Goal: Find contact information: Find contact information

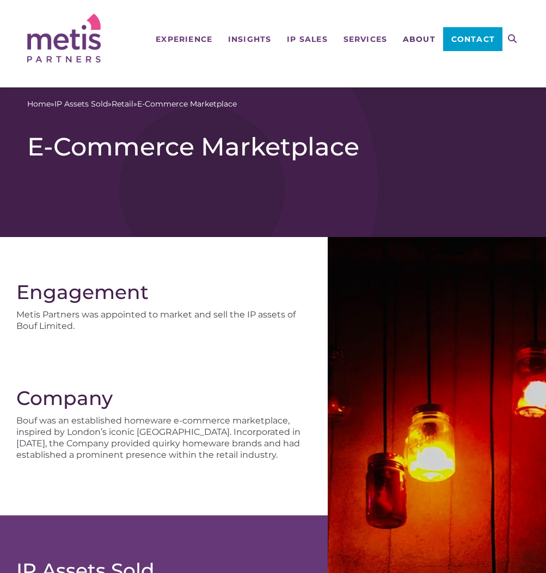
click at [422, 40] on span "About" at bounding box center [419, 39] width 33 height 8
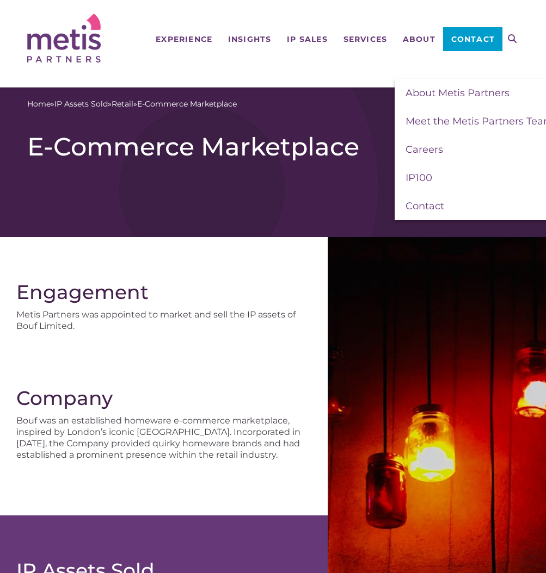
click at [460, 37] on span "Contact" at bounding box center [473, 39] width 44 height 8
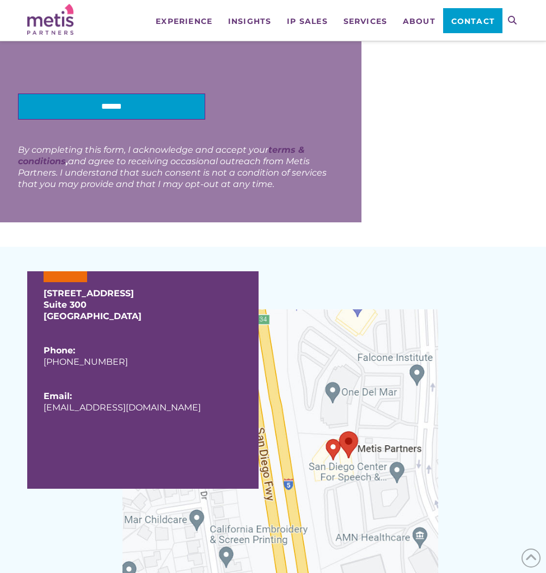
scroll to position [630, 0]
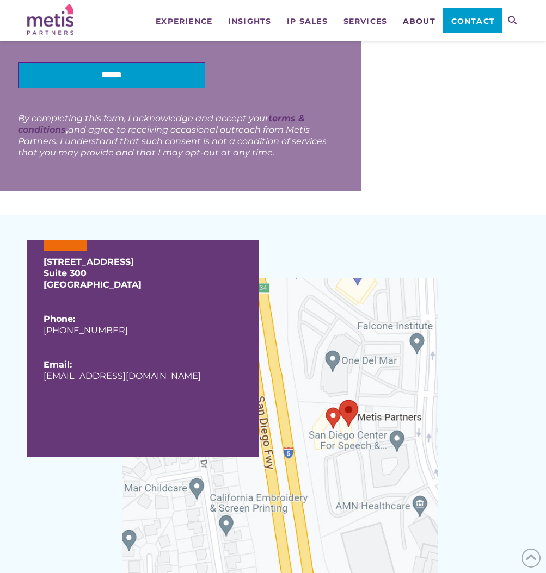
click at [418, 22] on span "About" at bounding box center [419, 21] width 33 height 8
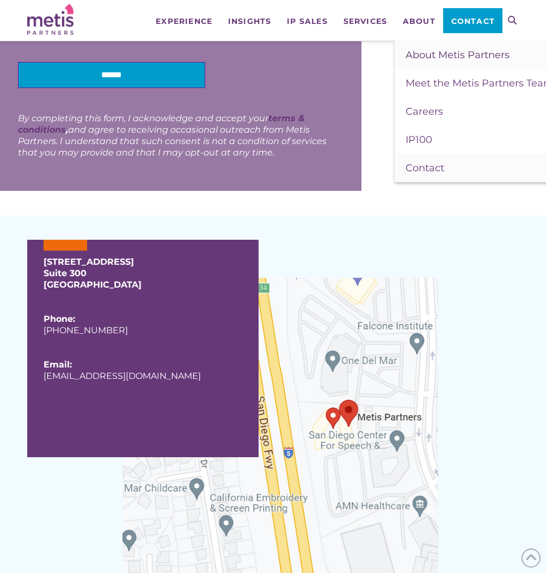
click at [436, 54] on span "About Metis Partners" at bounding box center [457, 55] width 104 height 12
